Goal: Obtain resource: Download file/media

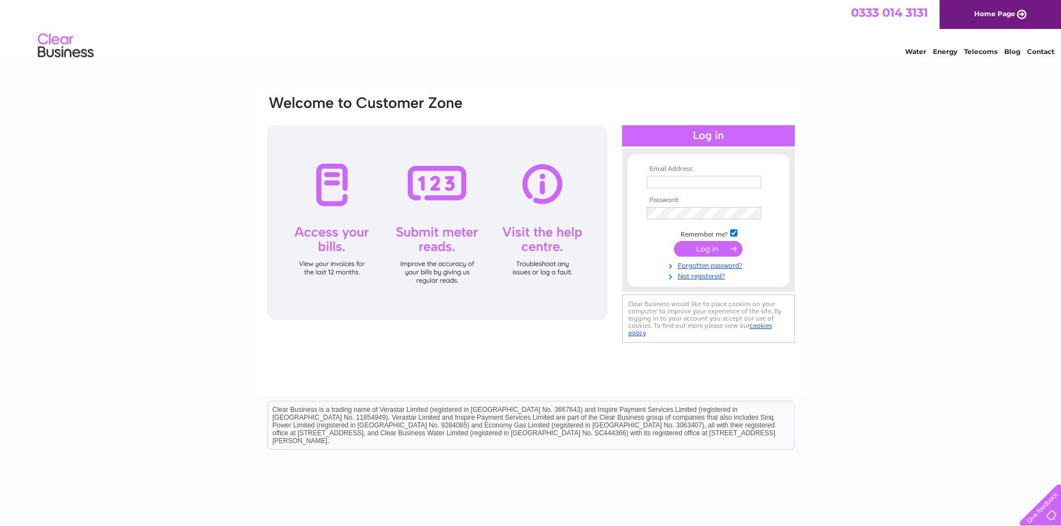
type input "monstervapour@gmail.com"
click at [710, 252] on input "submit" at bounding box center [708, 249] width 69 height 16
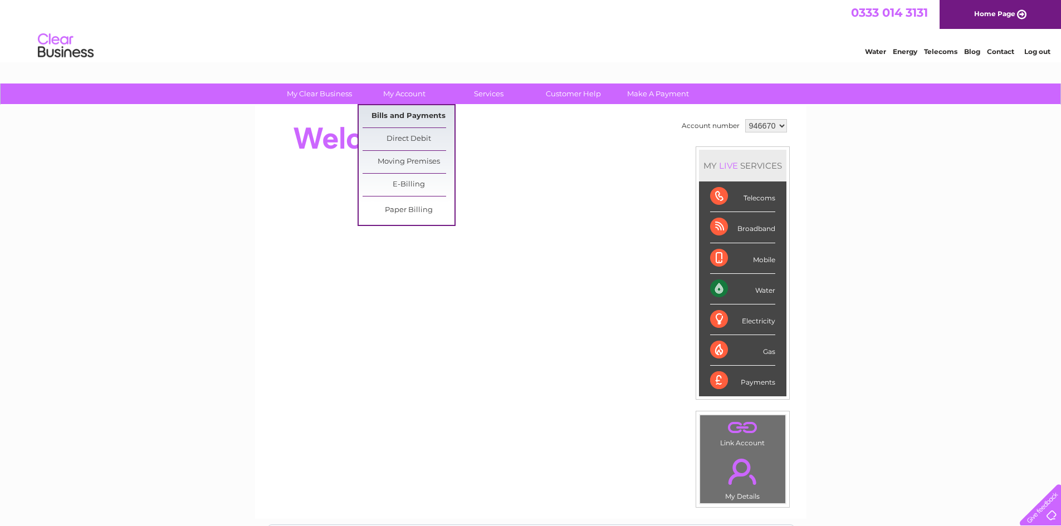
click at [410, 115] on link "Bills and Payments" at bounding box center [409, 116] width 92 height 22
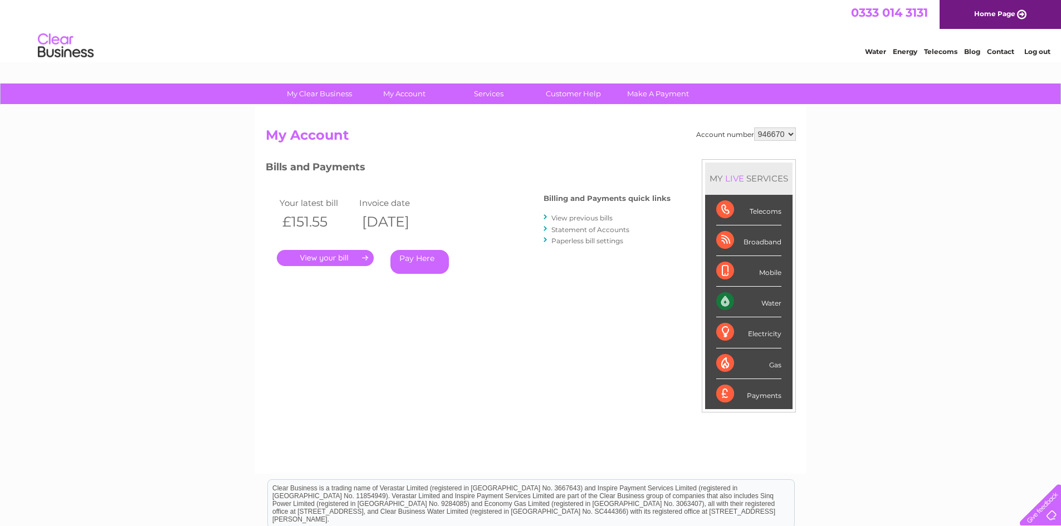
click at [591, 216] on link "View previous bills" at bounding box center [581, 218] width 61 height 8
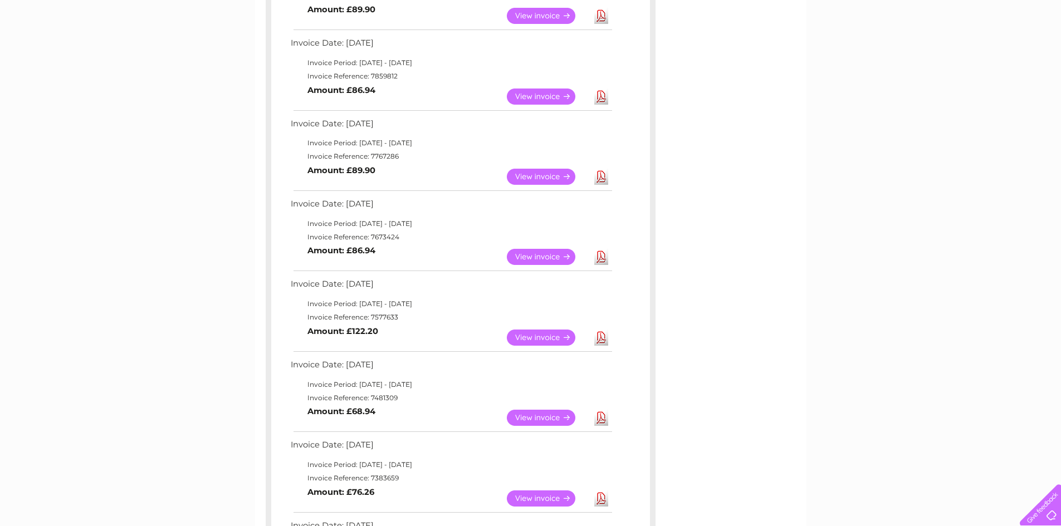
scroll to position [390, 0]
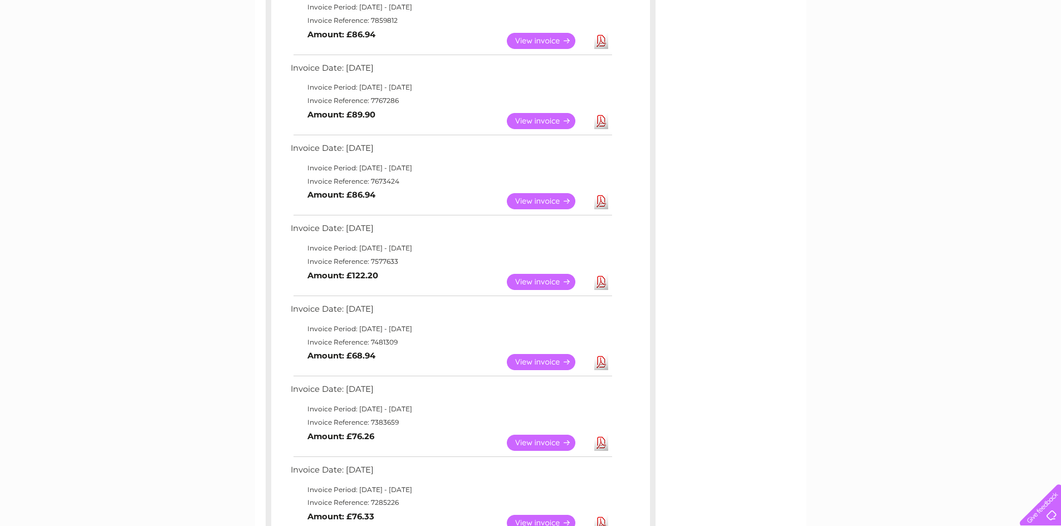
click at [535, 361] on link "View" at bounding box center [548, 362] width 82 height 16
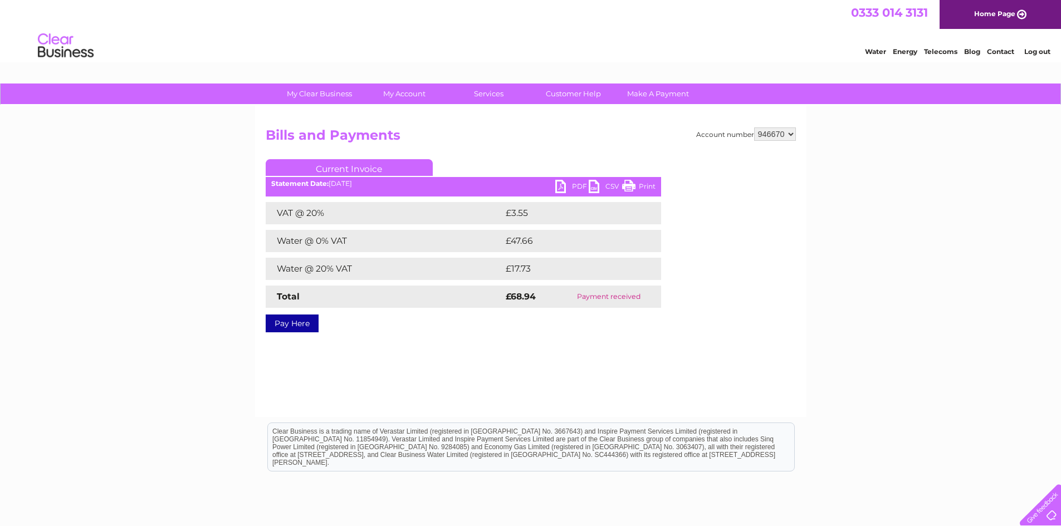
click at [579, 184] on link "PDF" at bounding box center [571, 188] width 33 height 16
click at [578, 180] on ul "Current Invoice" at bounding box center [463, 169] width 395 height 21
click at [581, 190] on link "PDF" at bounding box center [571, 188] width 33 height 16
